Goal: Navigation & Orientation: Understand site structure

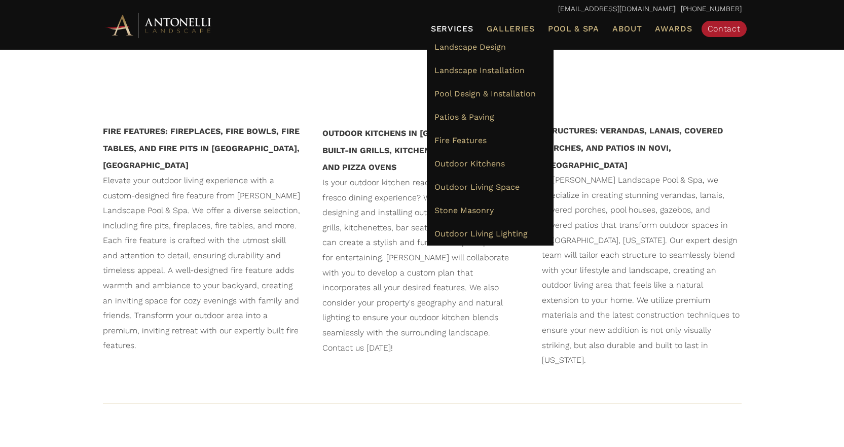
scroll to position [1369, 0]
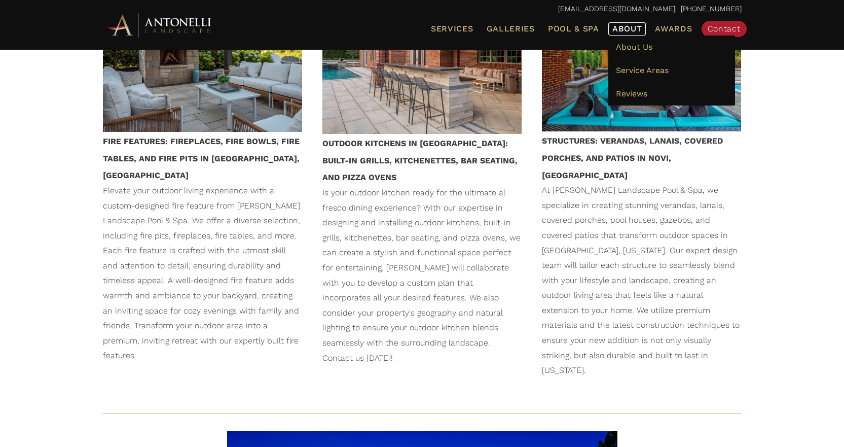
click at [638, 28] on span "About" at bounding box center [627, 29] width 30 height 8
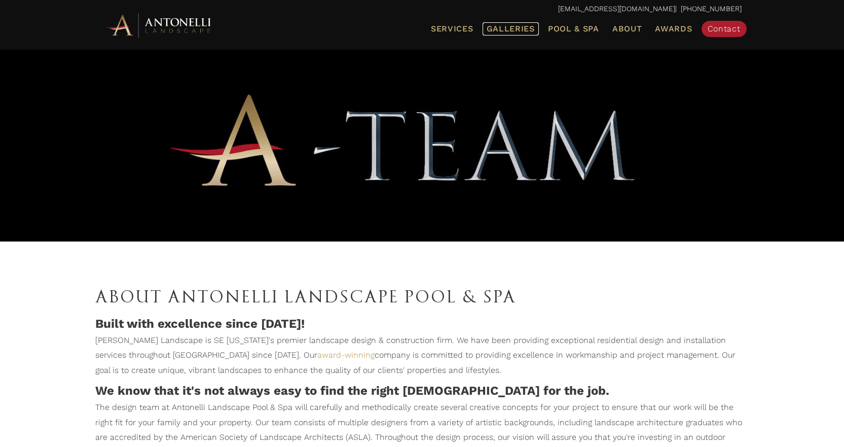
click at [522, 27] on span "Galleries" at bounding box center [511, 29] width 48 height 10
